Goal: Check status

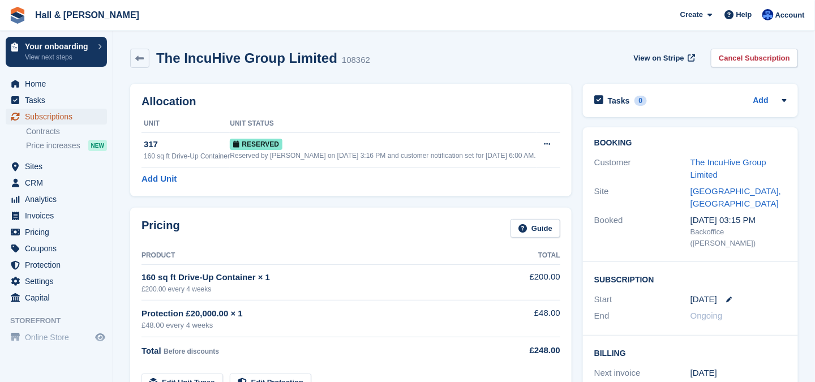
click at [43, 118] on span "Subscriptions" at bounding box center [59, 117] width 68 height 16
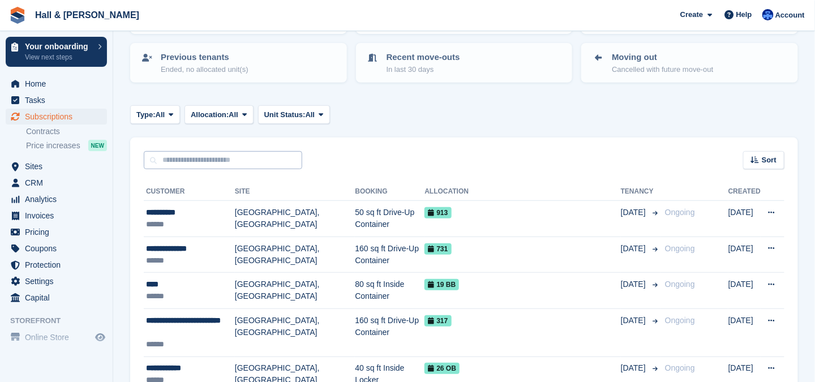
scroll to position [170, 0]
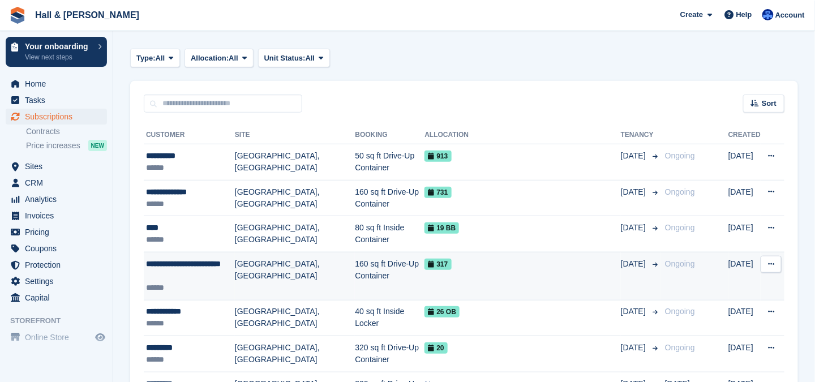
click at [259, 270] on td "[GEOGRAPHIC_DATA], [GEOGRAPHIC_DATA]" at bounding box center [295, 276] width 120 height 48
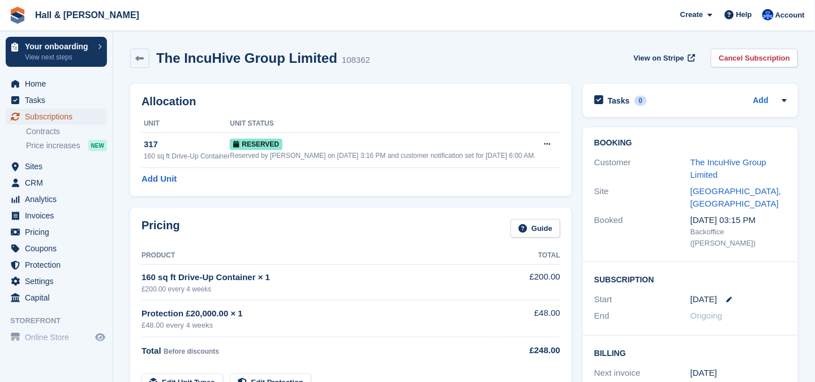
click at [37, 115] on span "Subscriptions" at bounding box center [59, 117] width 68 height 16
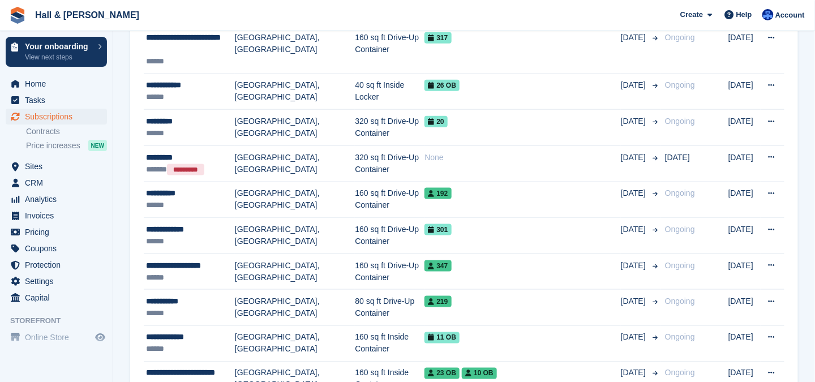
scroll to position [453, 0]
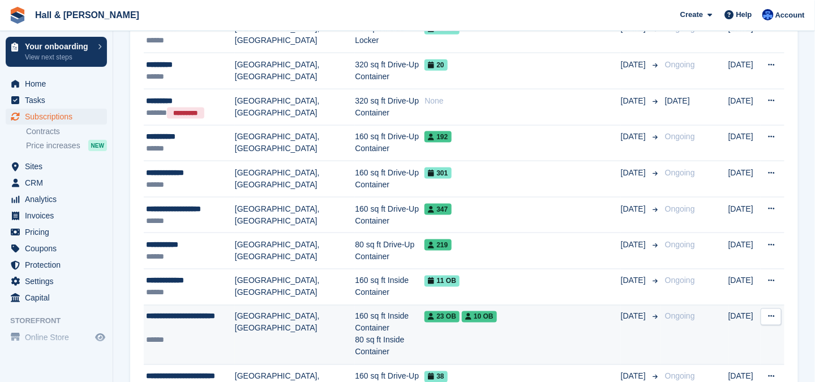
click at [257, 311] on td "[GEOGRAPHIC_DATA], [GEOGRAPHIC_DATA]" at bounding box center [295, 335] width 120 height 60
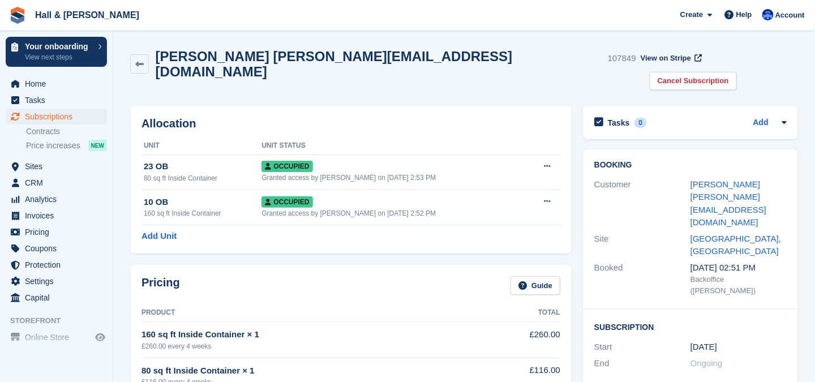
scroll to position [57, 0]
